Goal: Navigation & Orientation: Find specific page/section

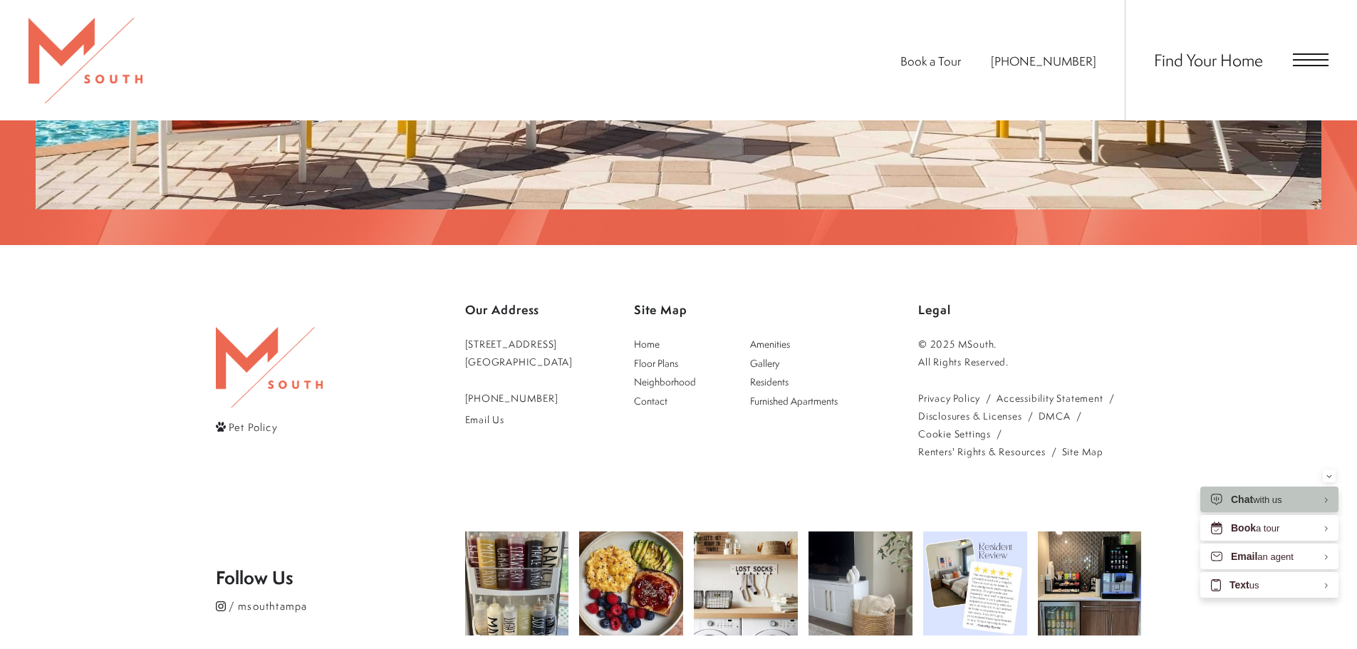
scroll to position [2988, 0]
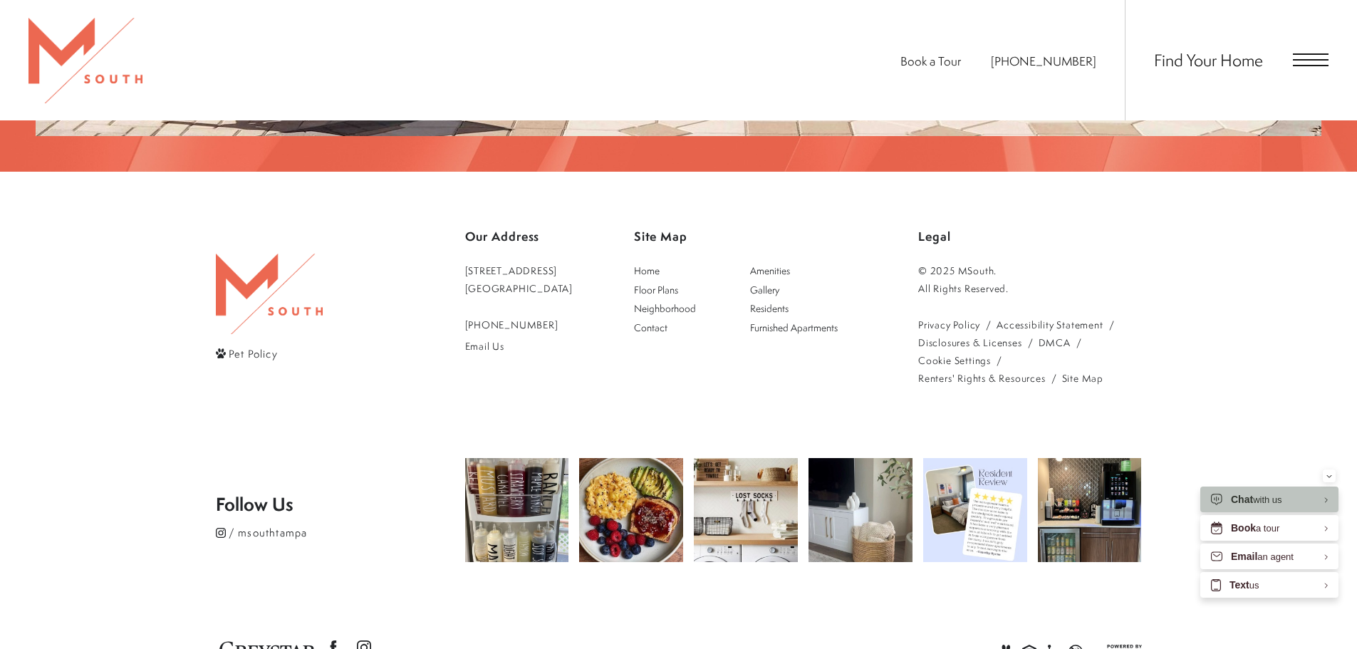
click at [1299, 60] on span "Open Menu" at bounding box center [1311, 59] width 36 height 1
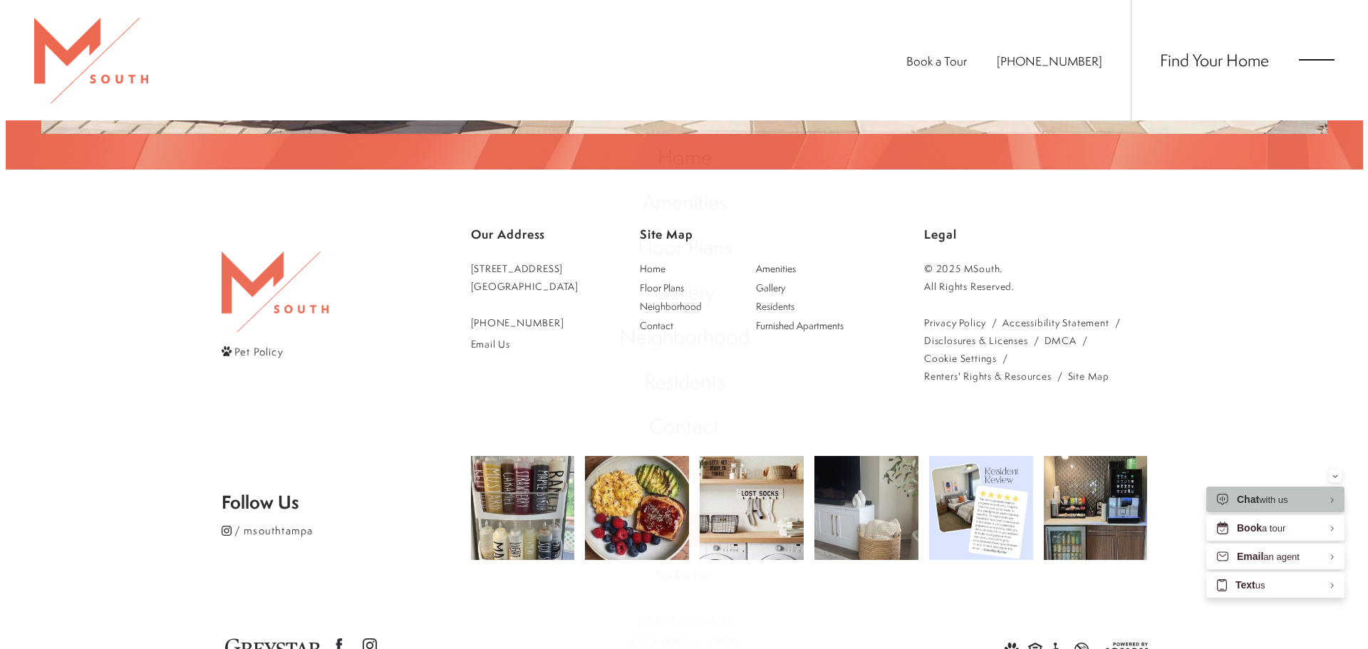
scroll to position [0, 0]
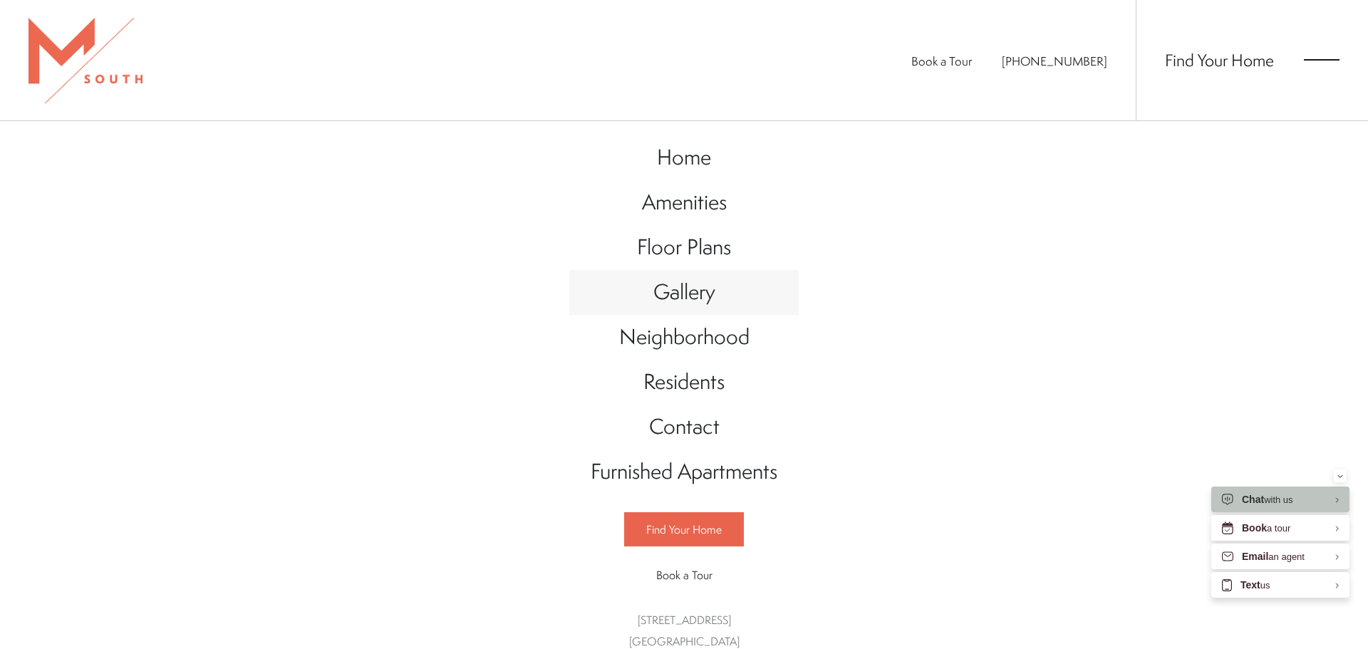
click at [666, 287] on span "Gallery" at bounding box center [684, 291] width 62 height 29
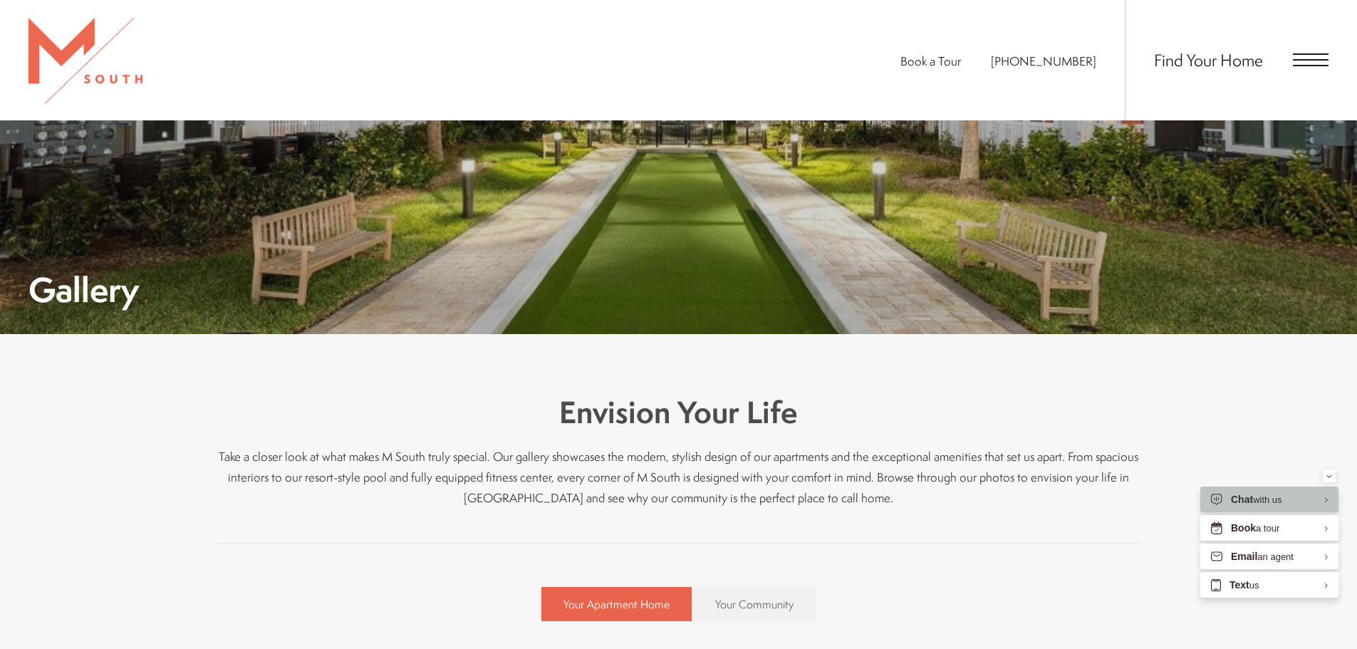
scroll to position [294, 0]
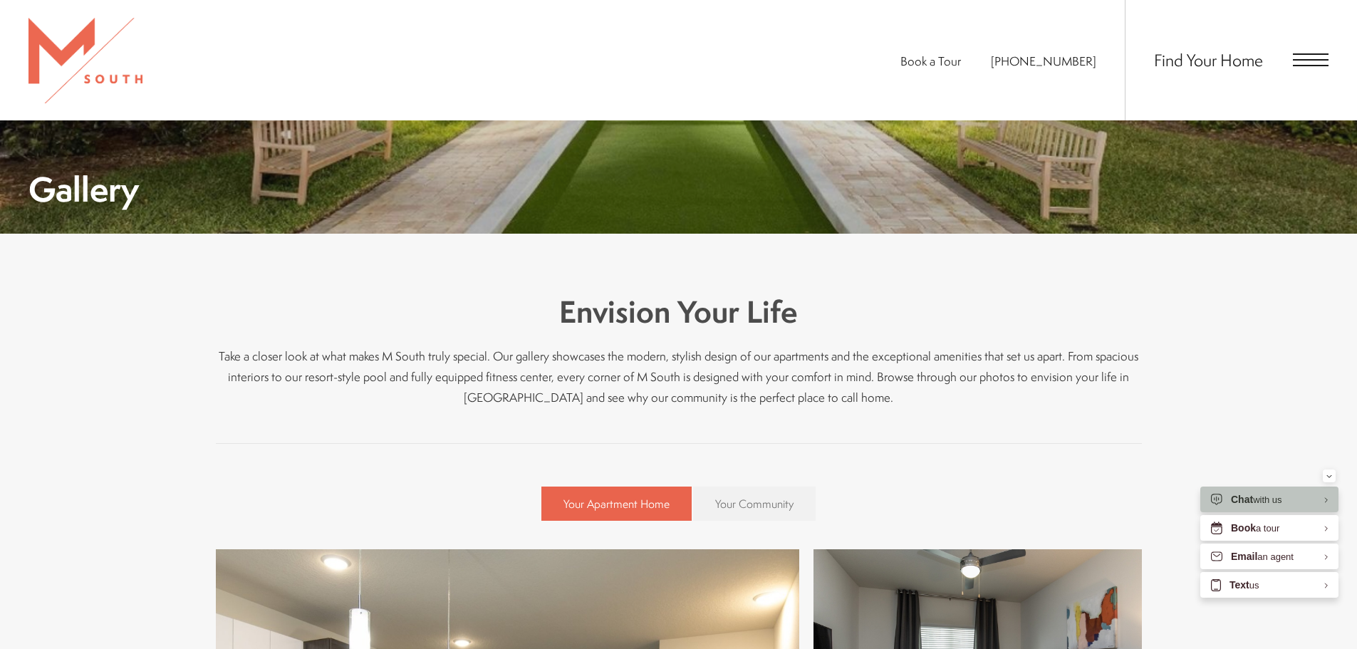
click at [739, 501] on span "Your Community" at bounding box center [754, 504] width 78 height 16
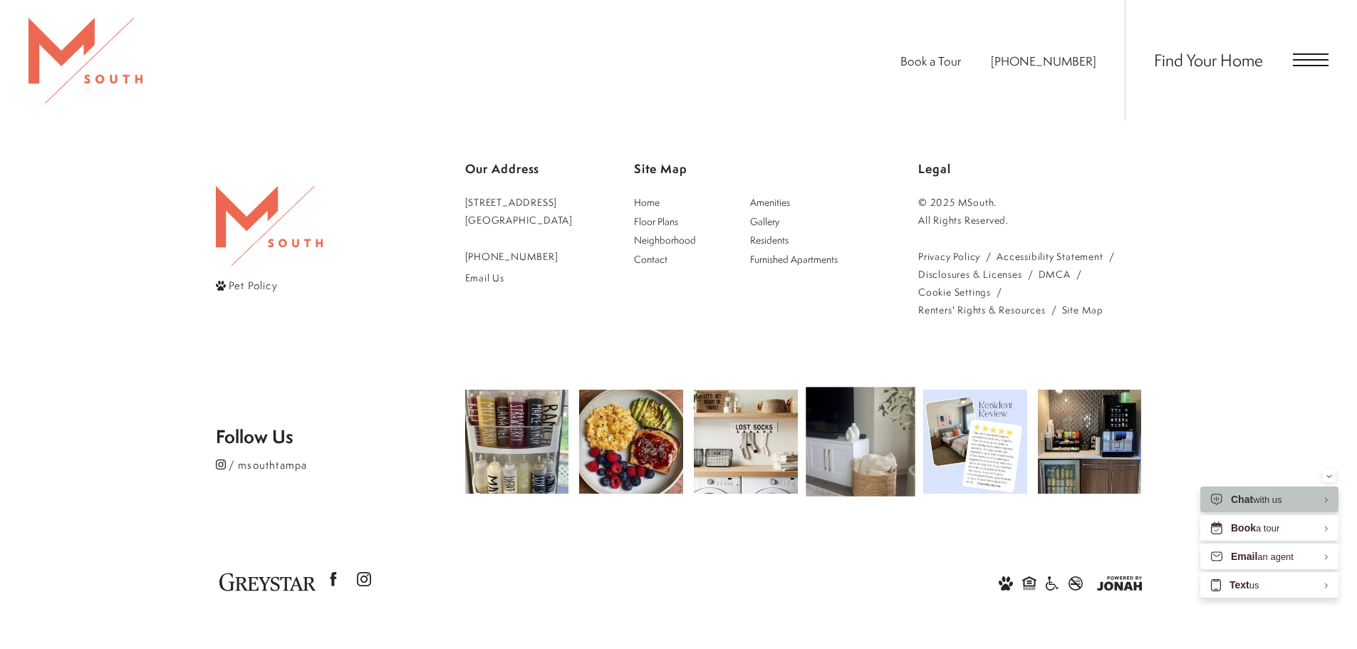
scroll to position [6459, 0]
click at [678, 219] on span "Floor Plans" at bounding box center [656, 221] width 44 height 14
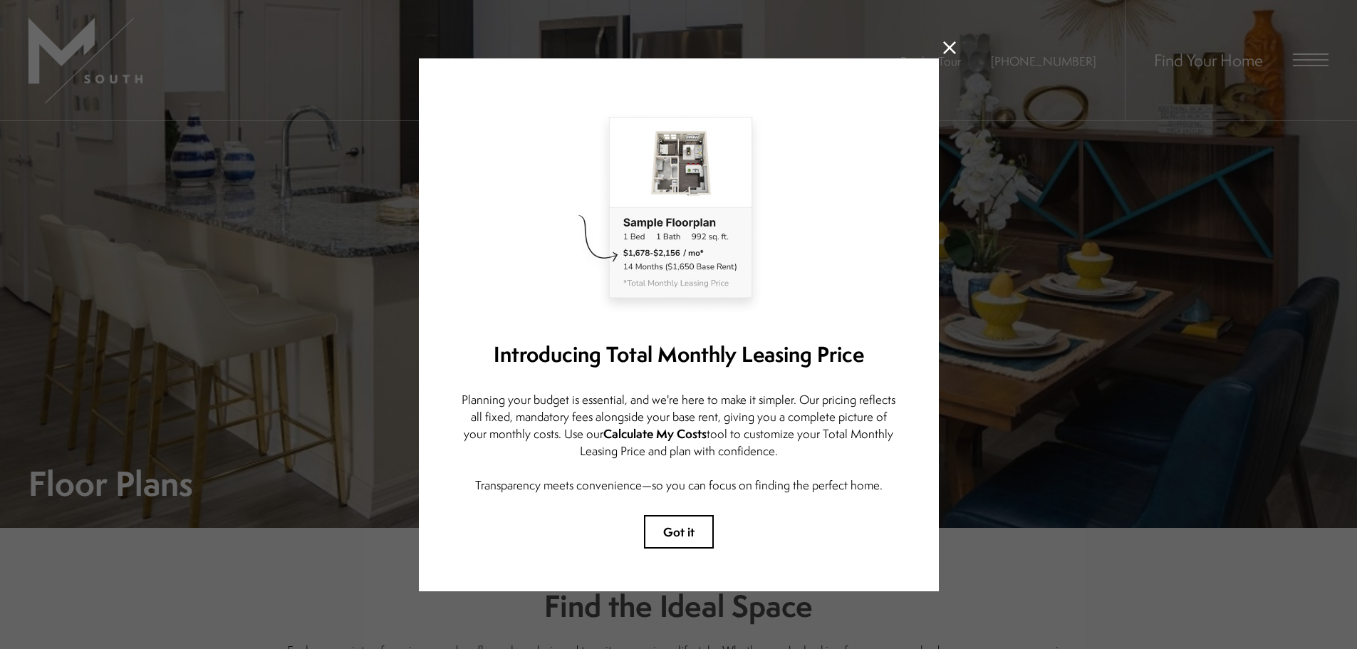
scroll to position [9, 0]
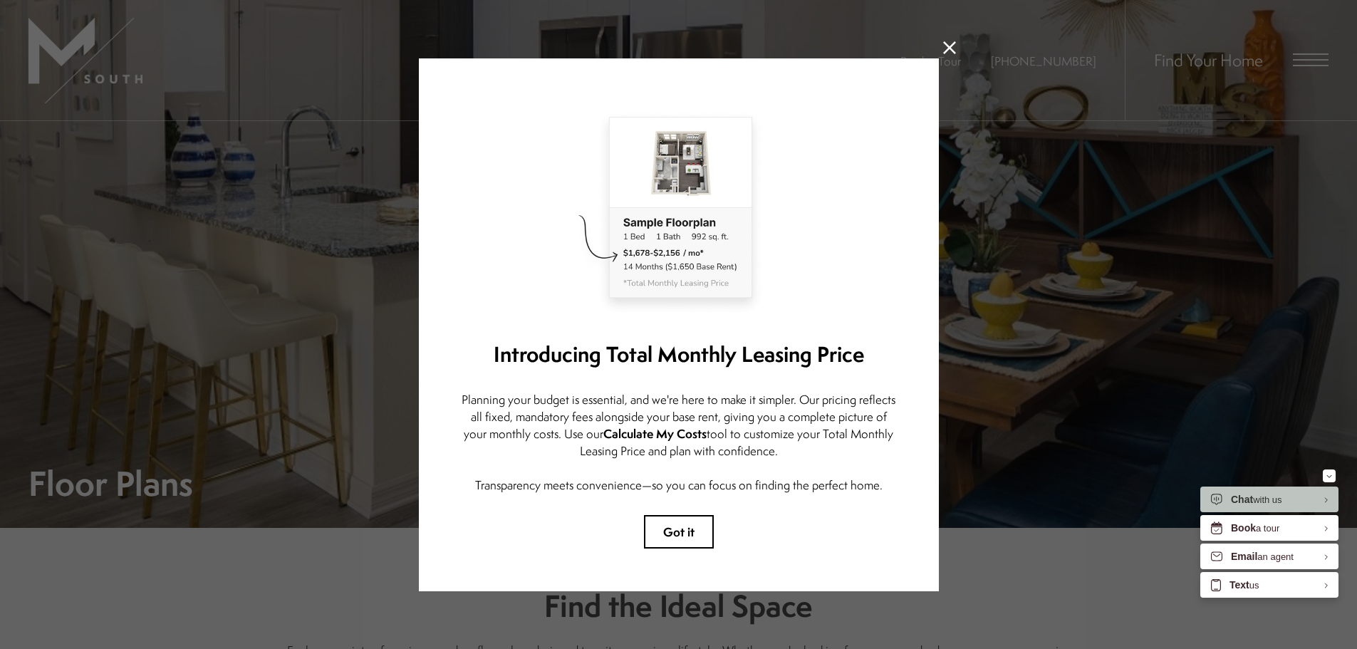
click at [943, 41] on icon at bounding box center [949, 47] width 13 height 13
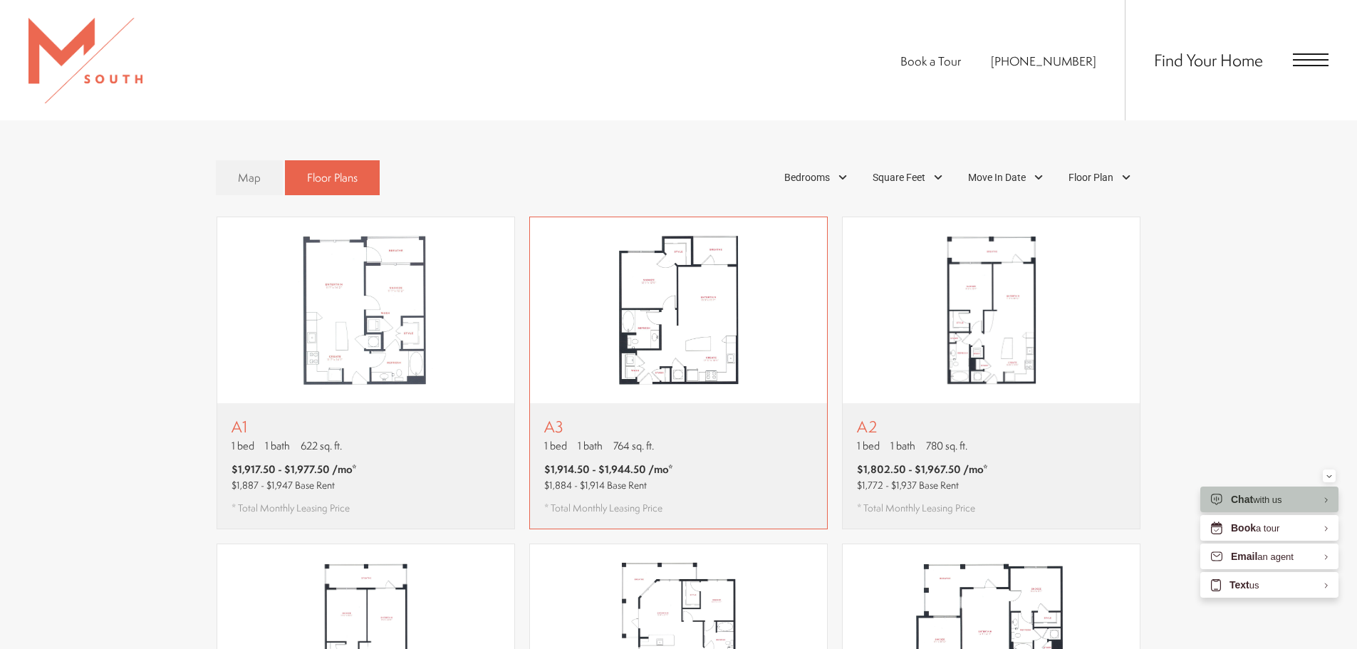
scroll to position [926, 0]
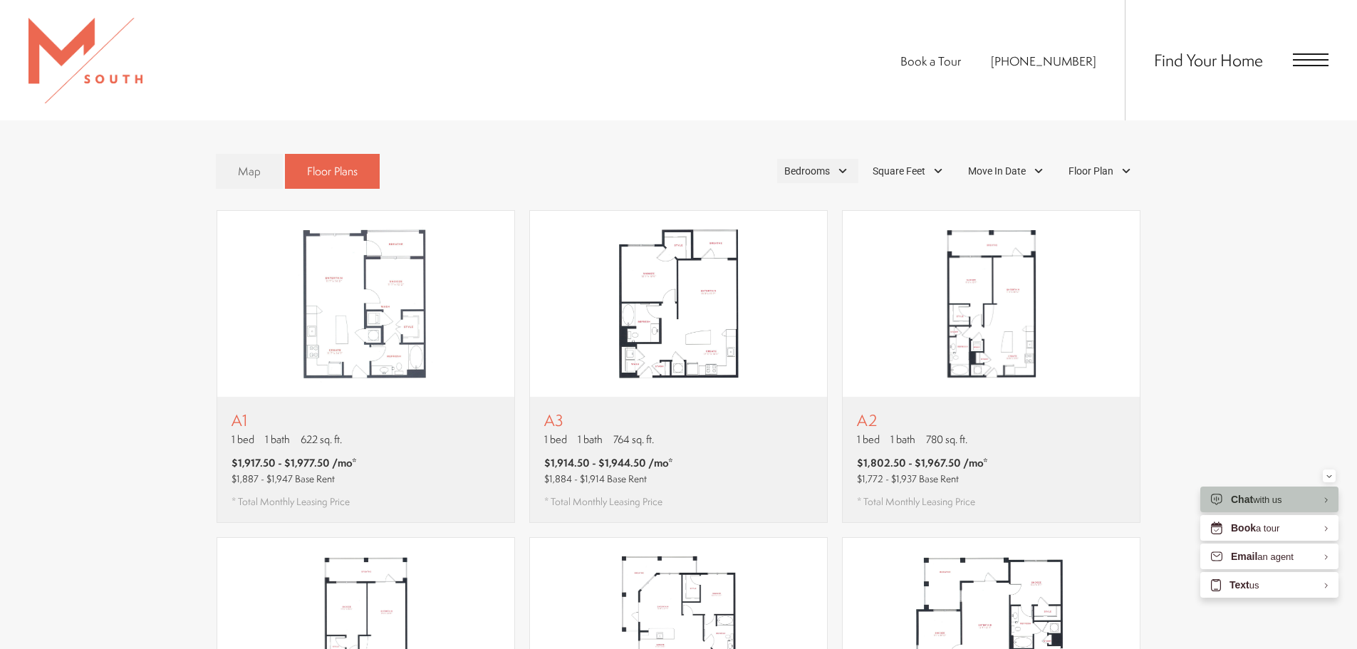
click at [829, 159] on div "Bedrooms" at bounding box center [817, 171] width 81 height 24
click at [756, 203] on span "1 Bedroom" at bounding box center [790, 211] width 71 height 16
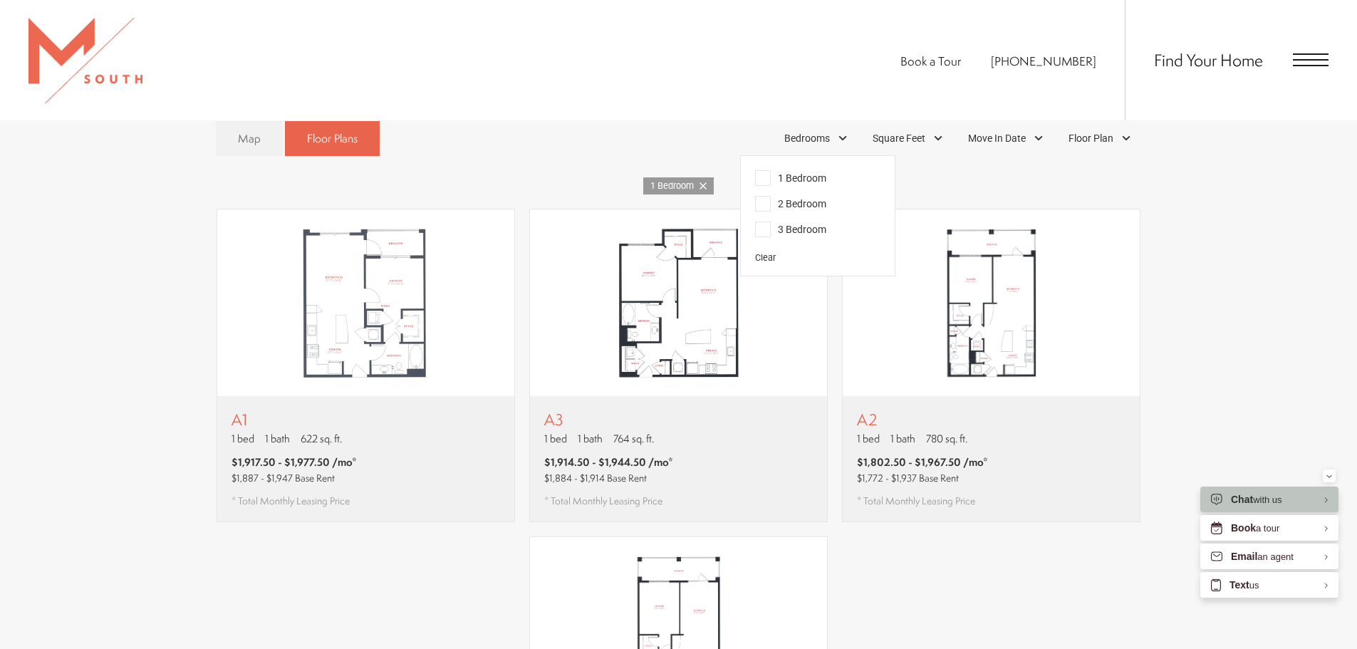
scroll to position [997, 0]
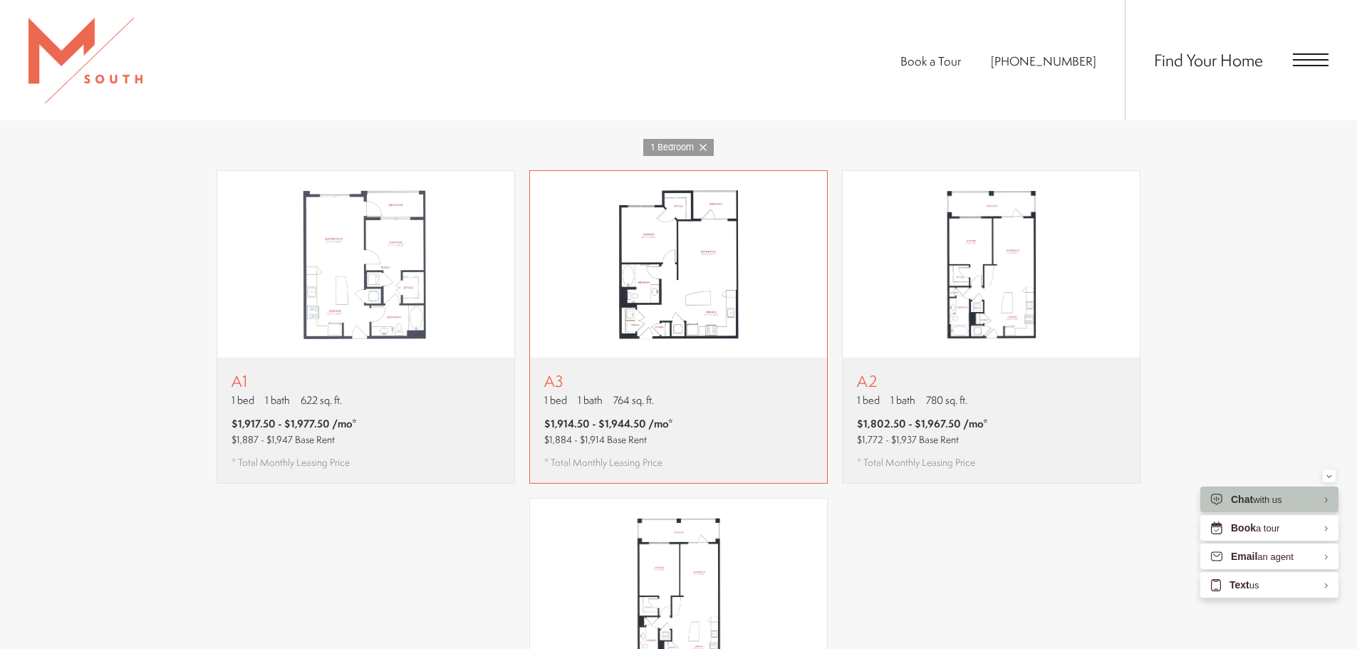
click at [627, 358] on div "A3 1 bed 1 bath 764 sq. ft. $1,914.50 - $1,944.50 /mo* $1,884 - $1,914 Base Ren…" at bounding box center [678, 420] width 297 height 125
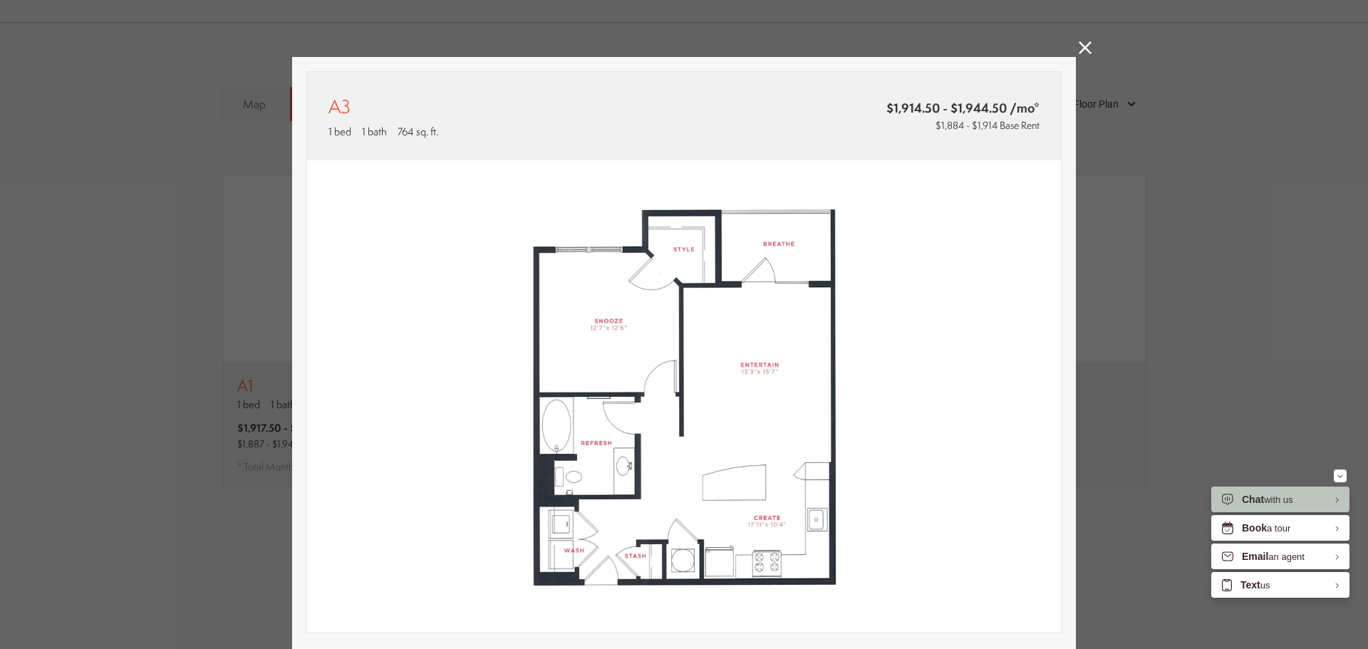
click at [1078, 51] on icon at bounding box center [1084, 47] width 13 height 13
